Goal: Information Seeking & Learning: Learn about a topic

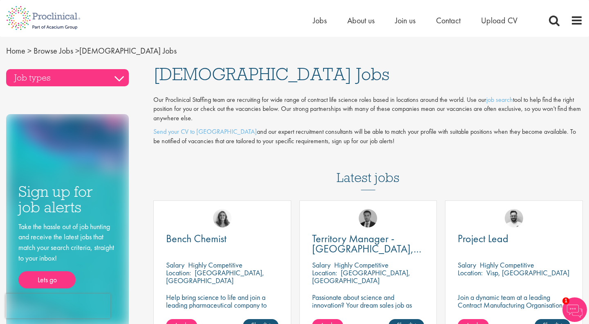
click at [113, 80] on h3 "Job types" at bounding box center [67, 77] width 123 height 17
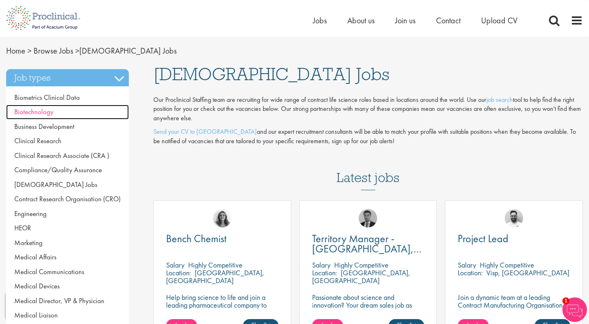
click at [84, 114] on link "Biotechnology" at bounding box center [67, 112] width 123 height 15
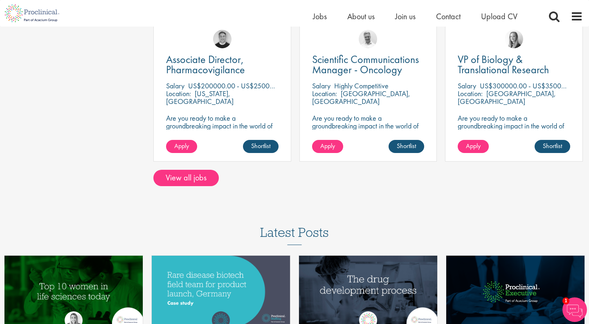
scroll to position [650, 0]
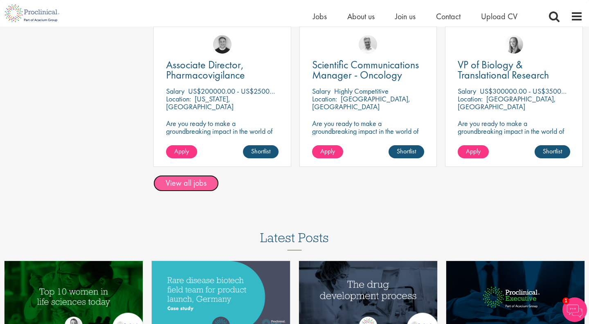
click at [172, 180] on link "View all jobs" at bounding box center [186, 183] width 65 height 16
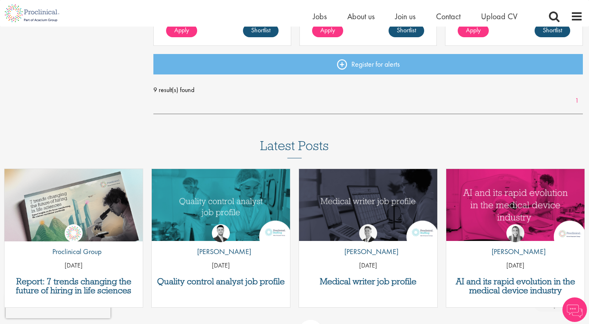
scroll to position [579, 0]
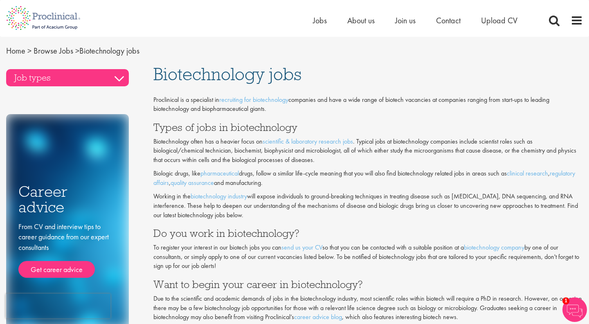
click at [123, 79] on h3 "Job types" at bounding box center [67, 77] width 123 height 17
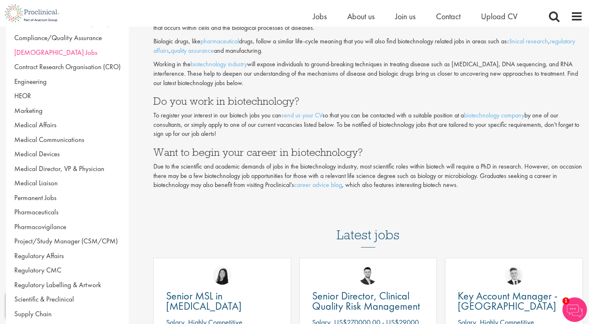
scroll to position [120, 0]
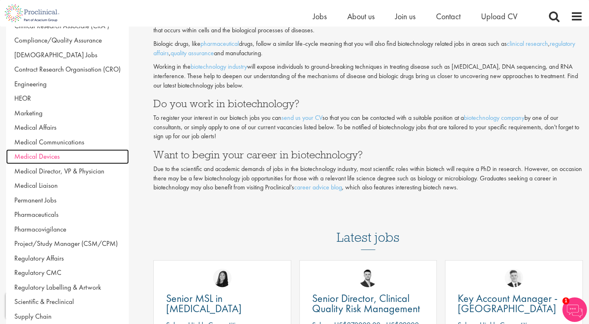
click at [59, 153] on span "Medical Devices" at bounding box center [36, 156] width 45 height 9
